Goal: Task Accomplishment & Management: Manage account settings

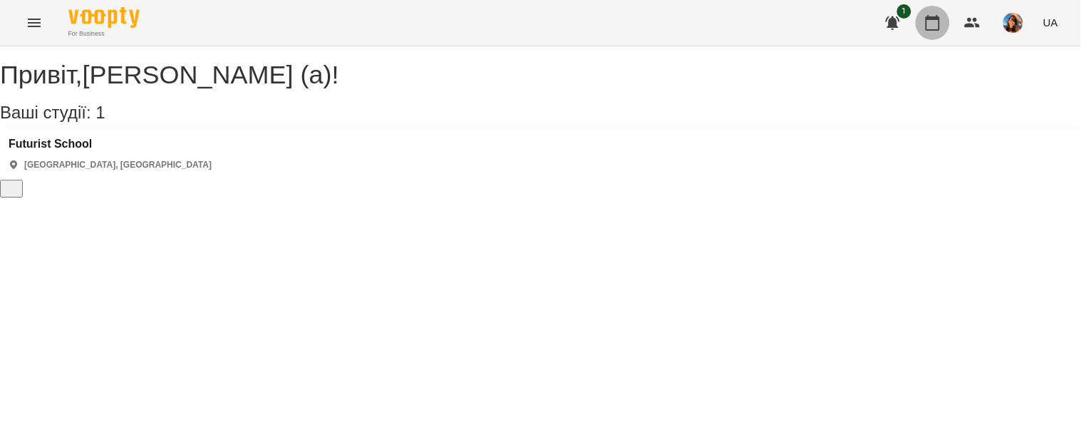
click at [937, 14] on icon "button" at bounding box center [932, 22] width 17 height 17
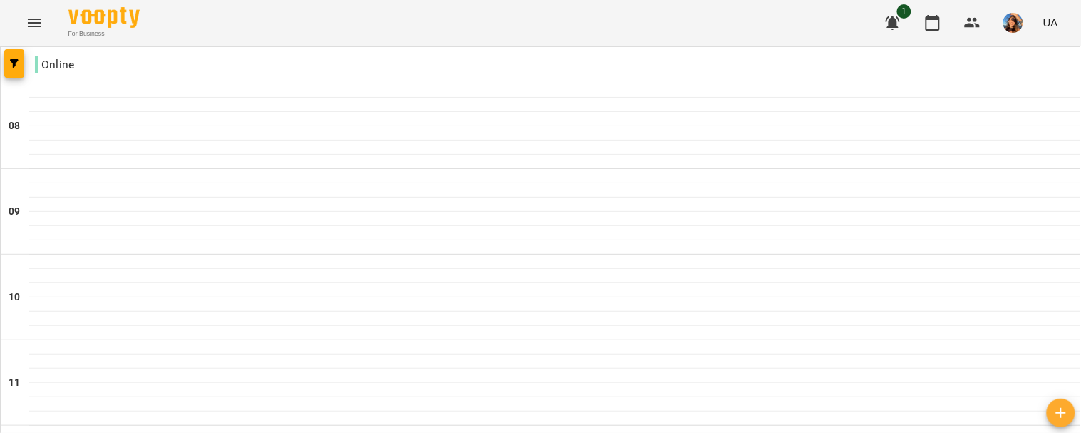
scroll to position [800, 0]
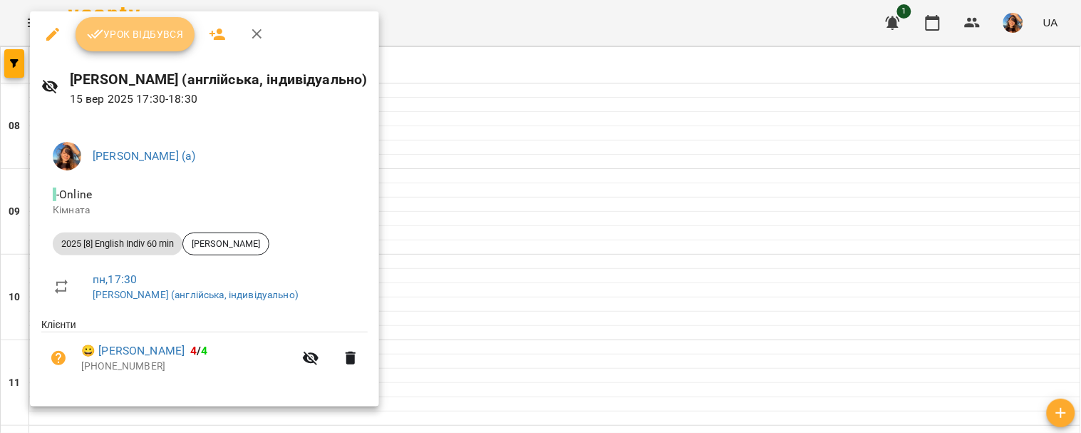
click at [165, 40] on span "Урок відбувся" at bounding box center [135, 34] width 97 height 17
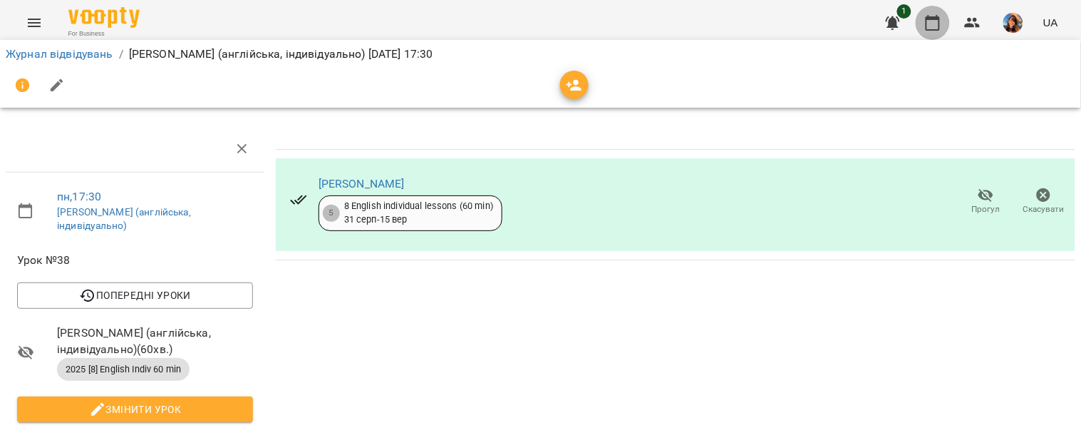
click at [941, 21] on icon "button" at bounding box center [932, 22] width 17 height 17
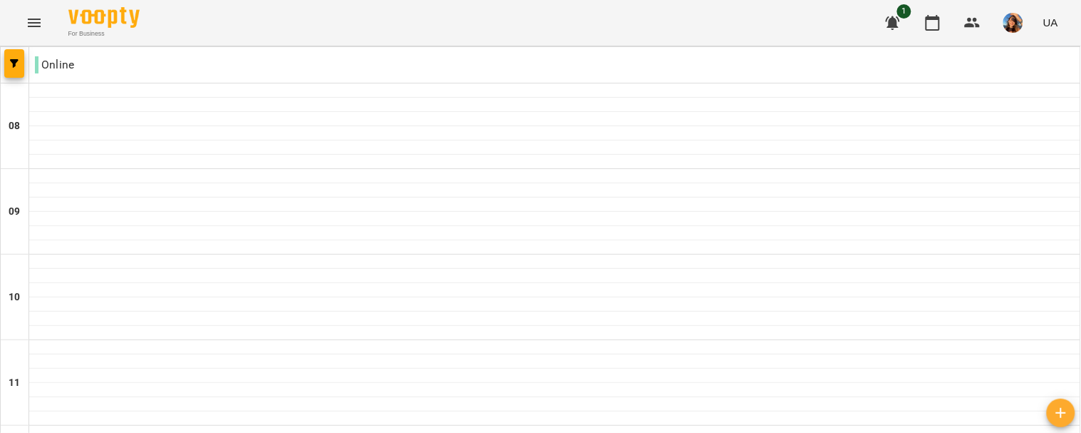
scroll to position [778, 0]
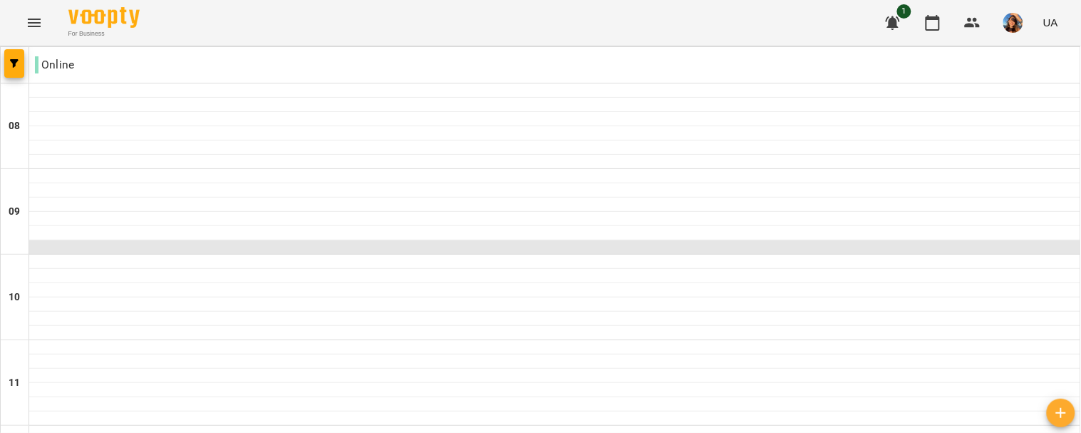
scroll to position [956, 0]
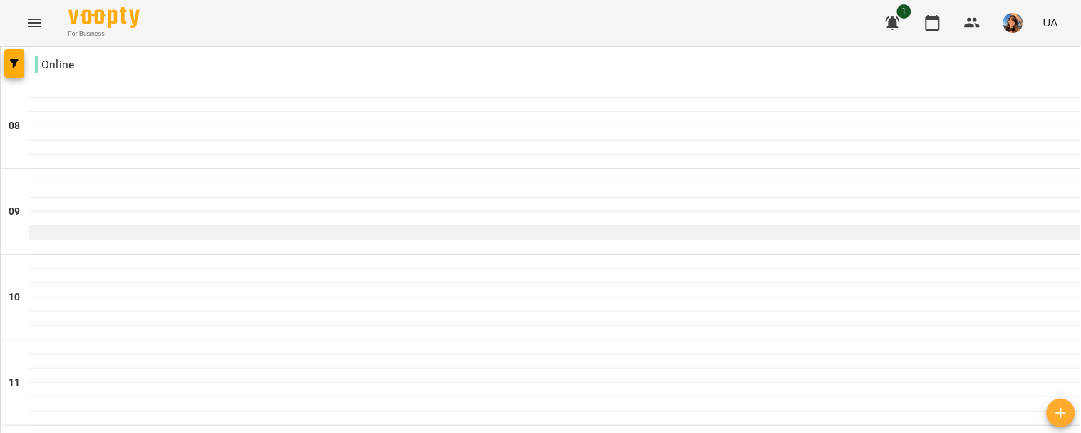
scroll to position [1028, 0]
